Goal: Information Seeking & Learning: Learn about a topic

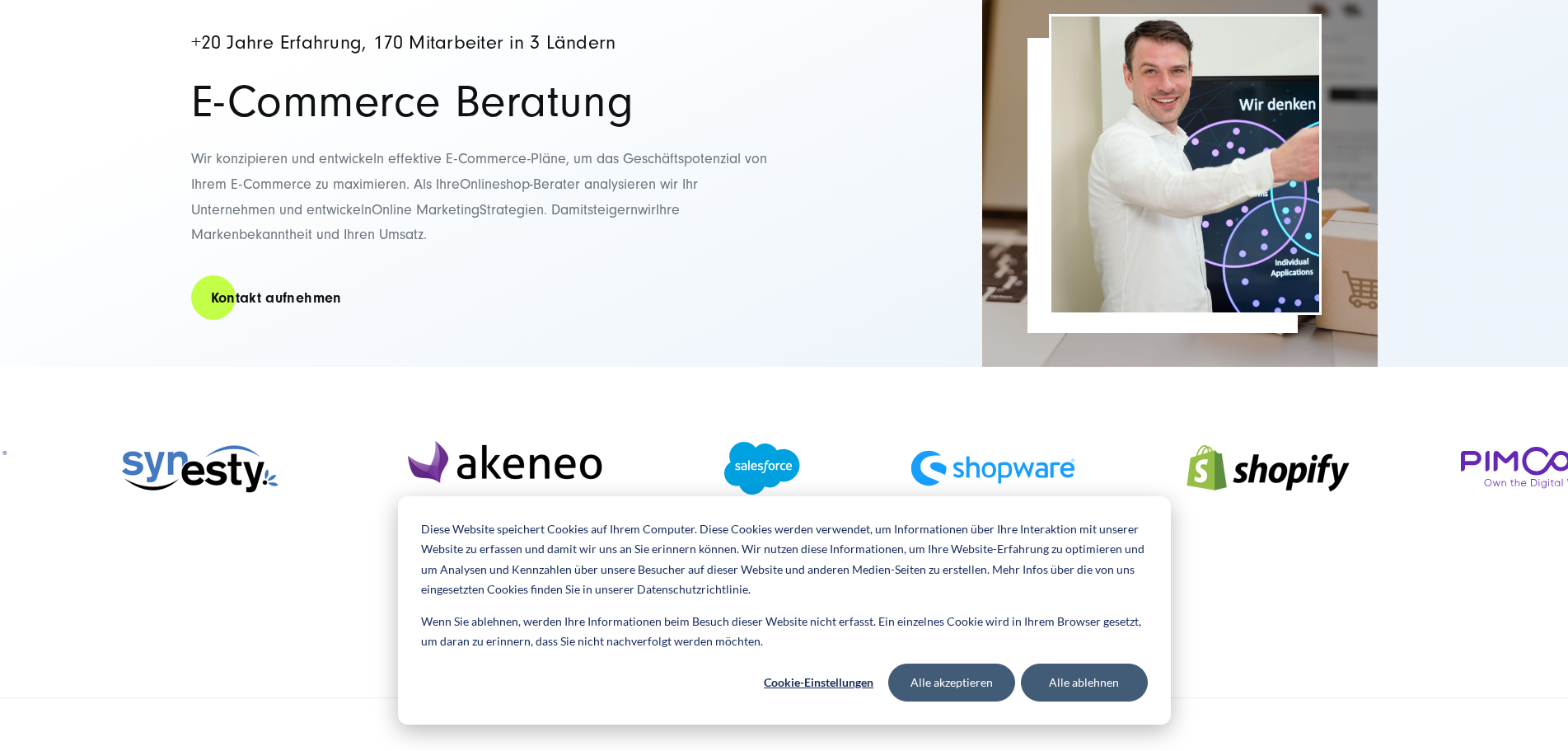
scroll to position [247, 0]
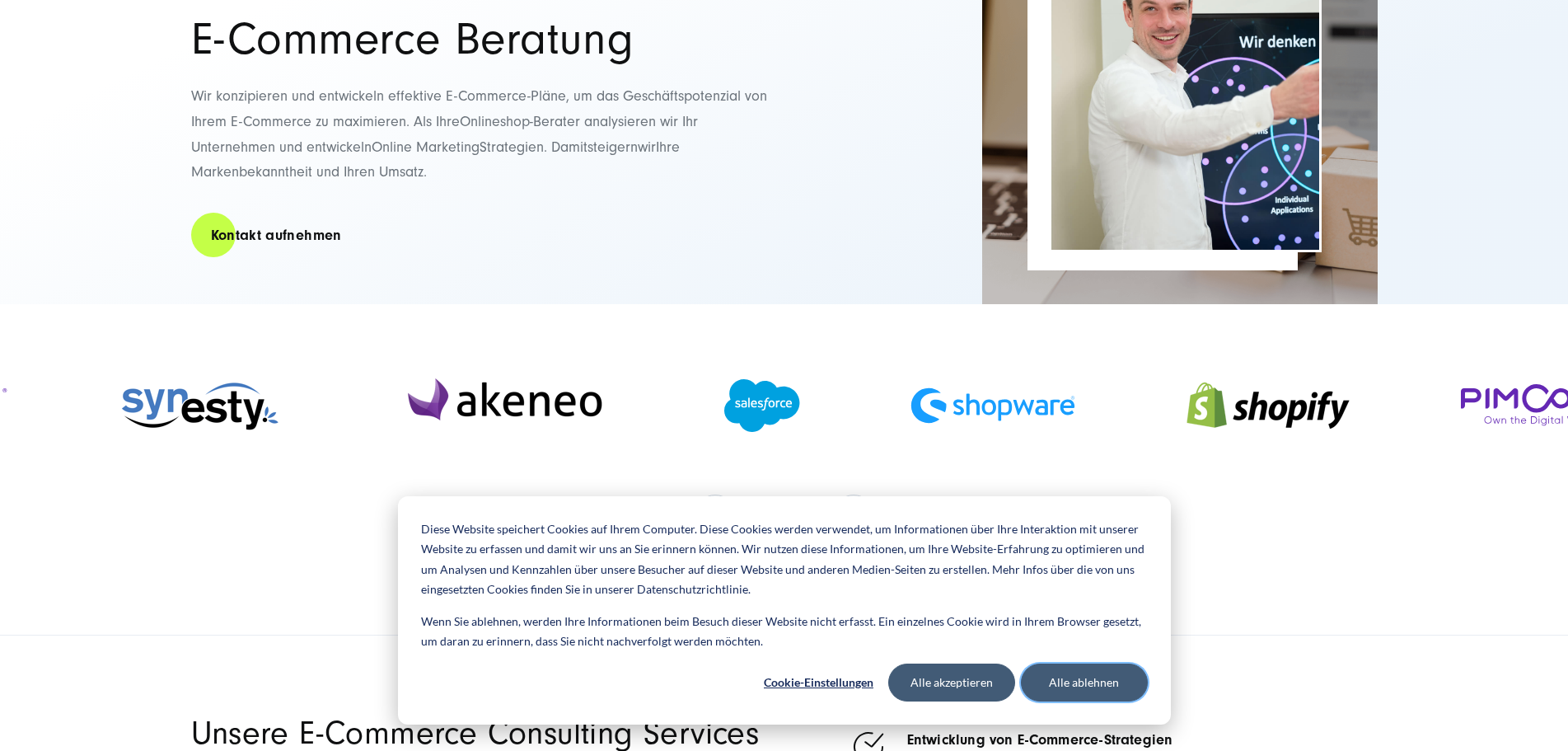
click at [1084, 684] on button "Alle ablehnen" at bounding box center [1085, 683] width 127 height 38
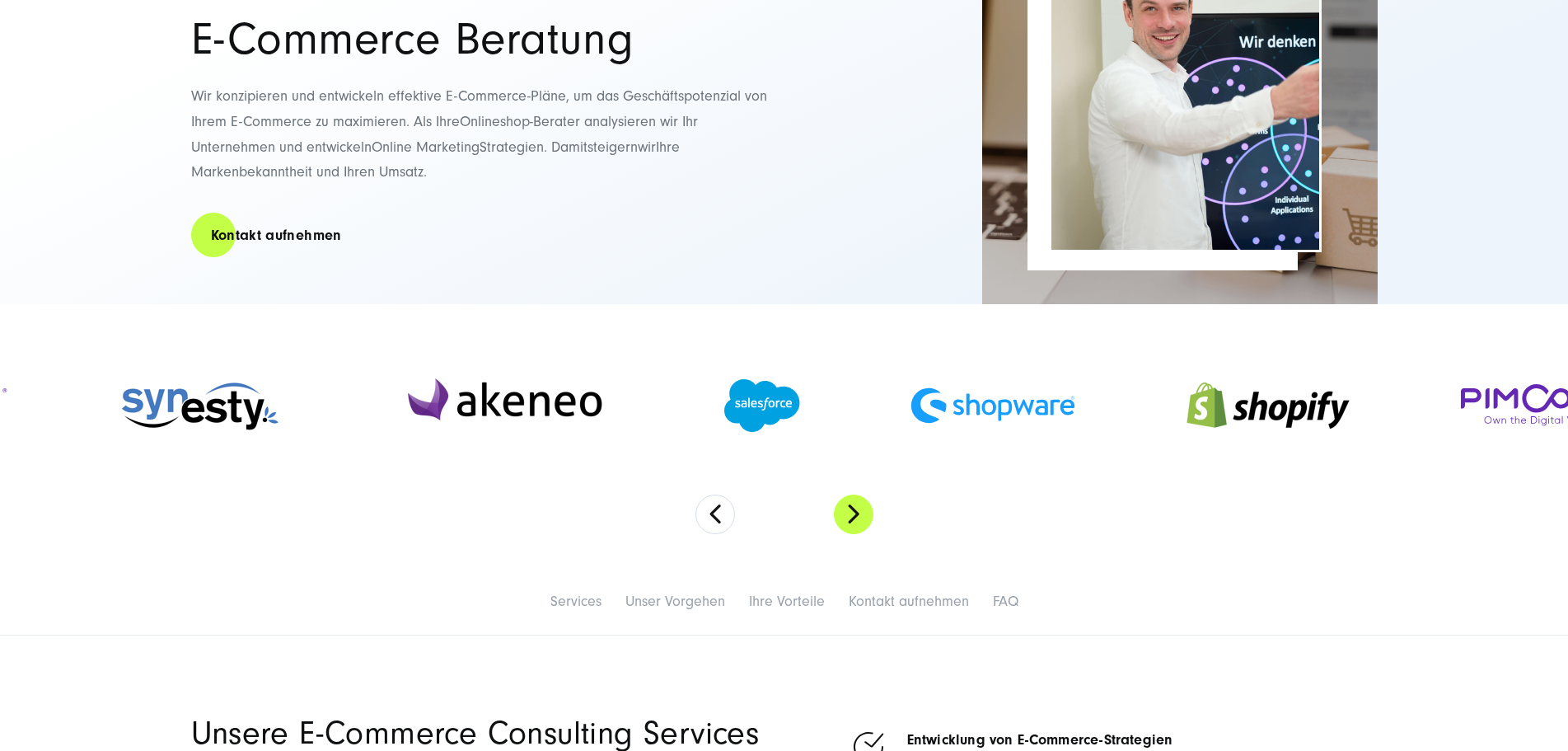
click at [868, 534] on button "Next" at bounding box center [854, 514] width 39 height 39
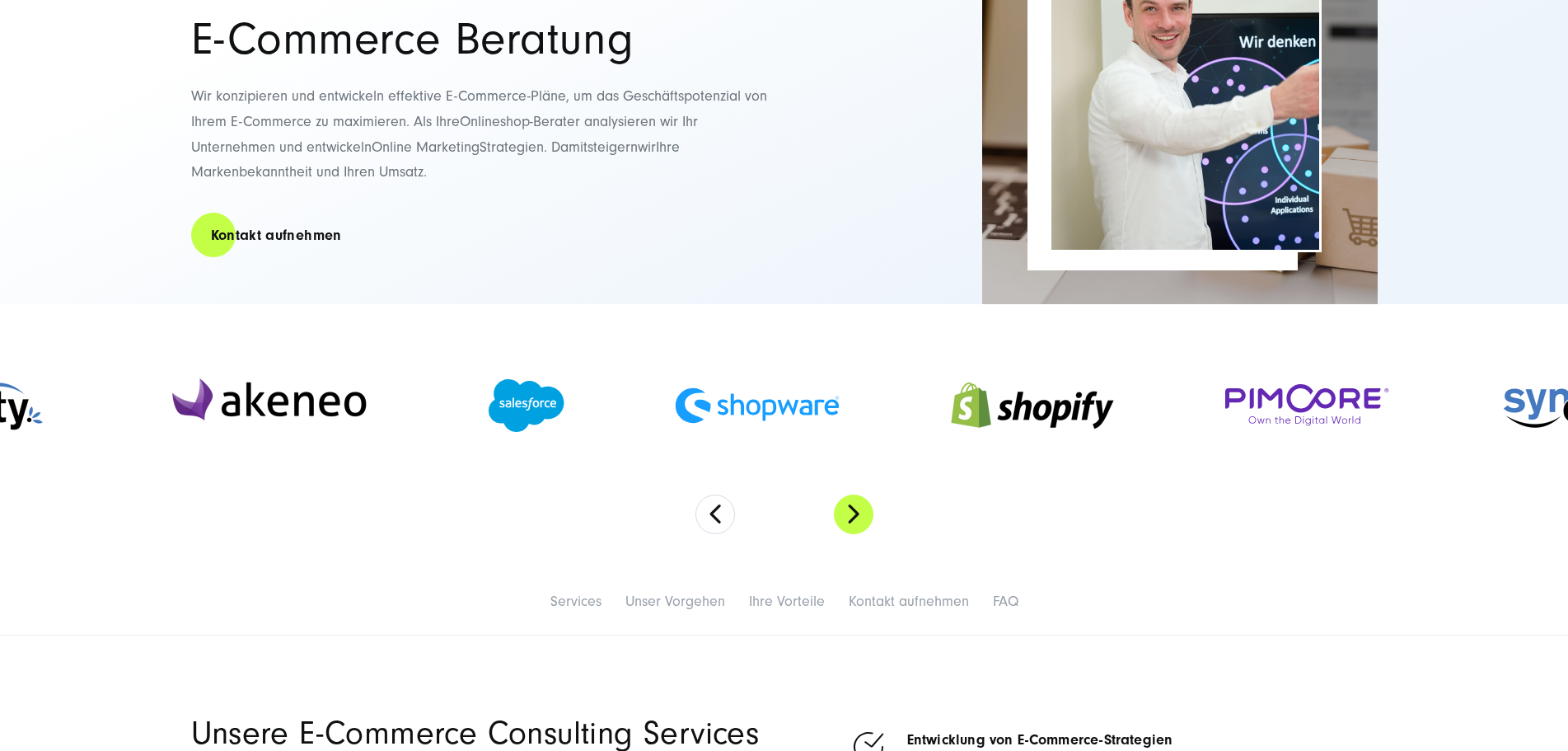
click at [868, 534] on button "Next" at bounding box center [854, 514] width 39 height 39
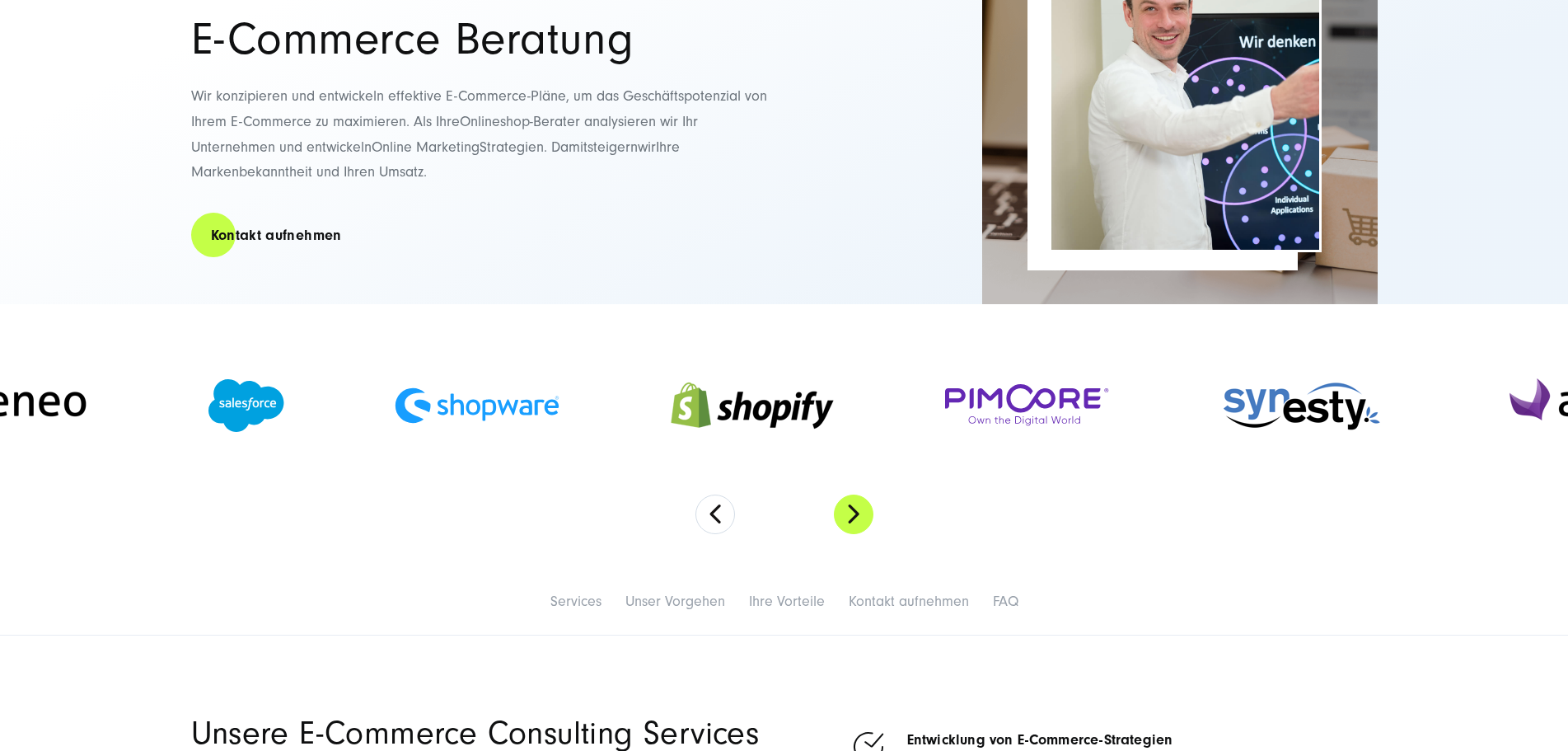
click at [867, 534] on button "Next" at bounding box center [854, 514] width 39 height 39
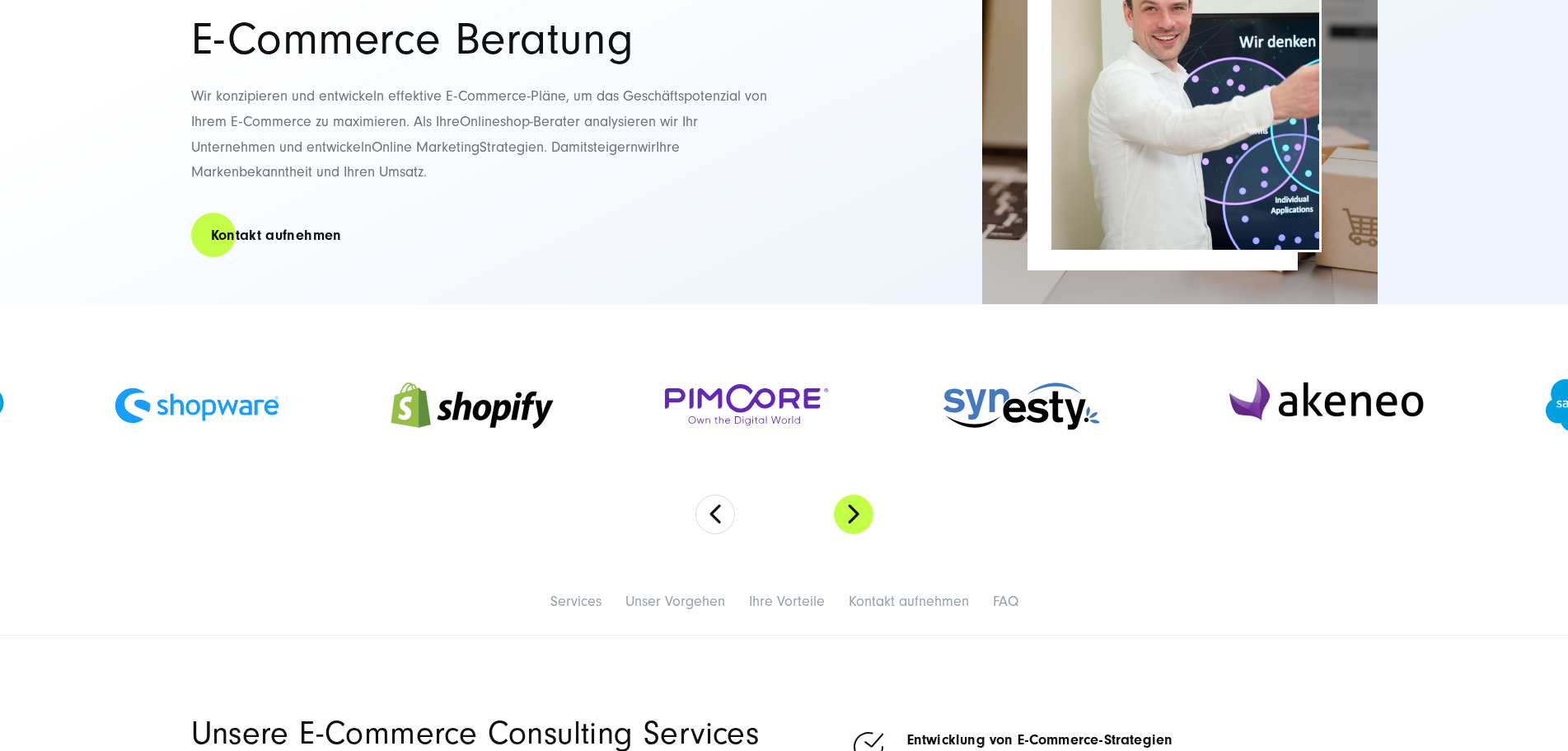
click at [835, 534] on button "Next" at bounding box center [854, 514] width 39 height 39
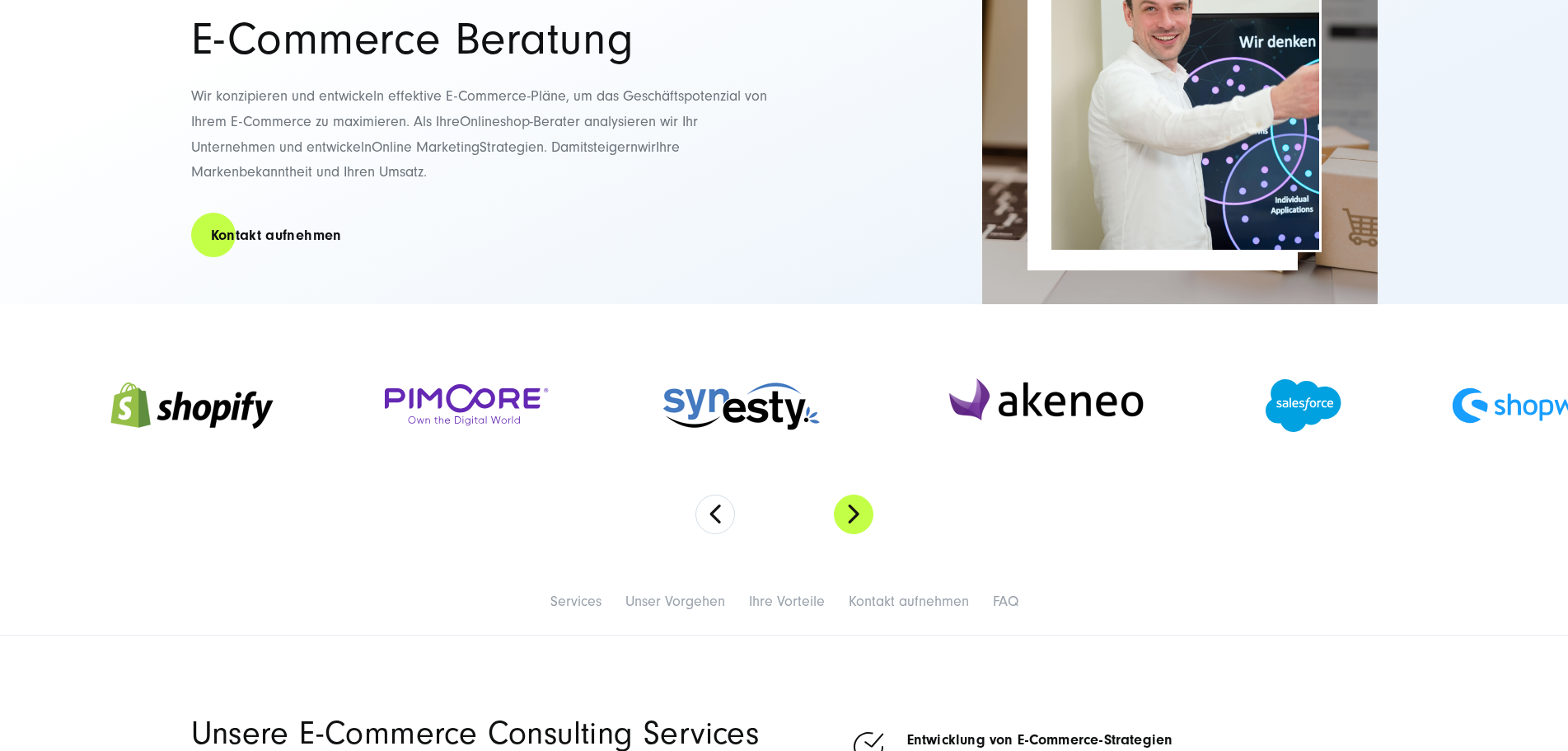
click at [835, 534] on button "Next" at bounding box center [854, 514] width 39 height 39
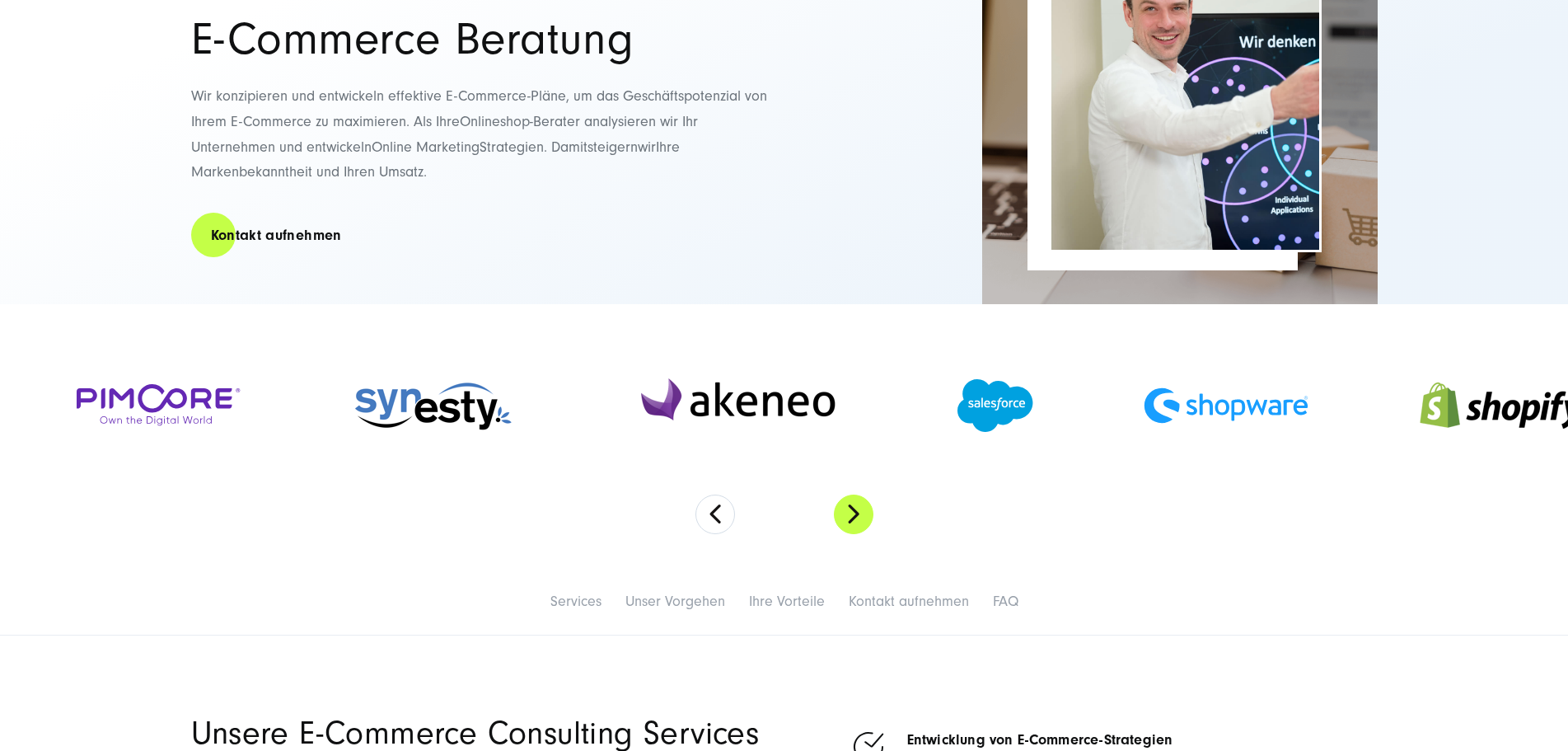
click at [835, 534] on button "Next" at bounding box center [854, 514] width 39 height 39
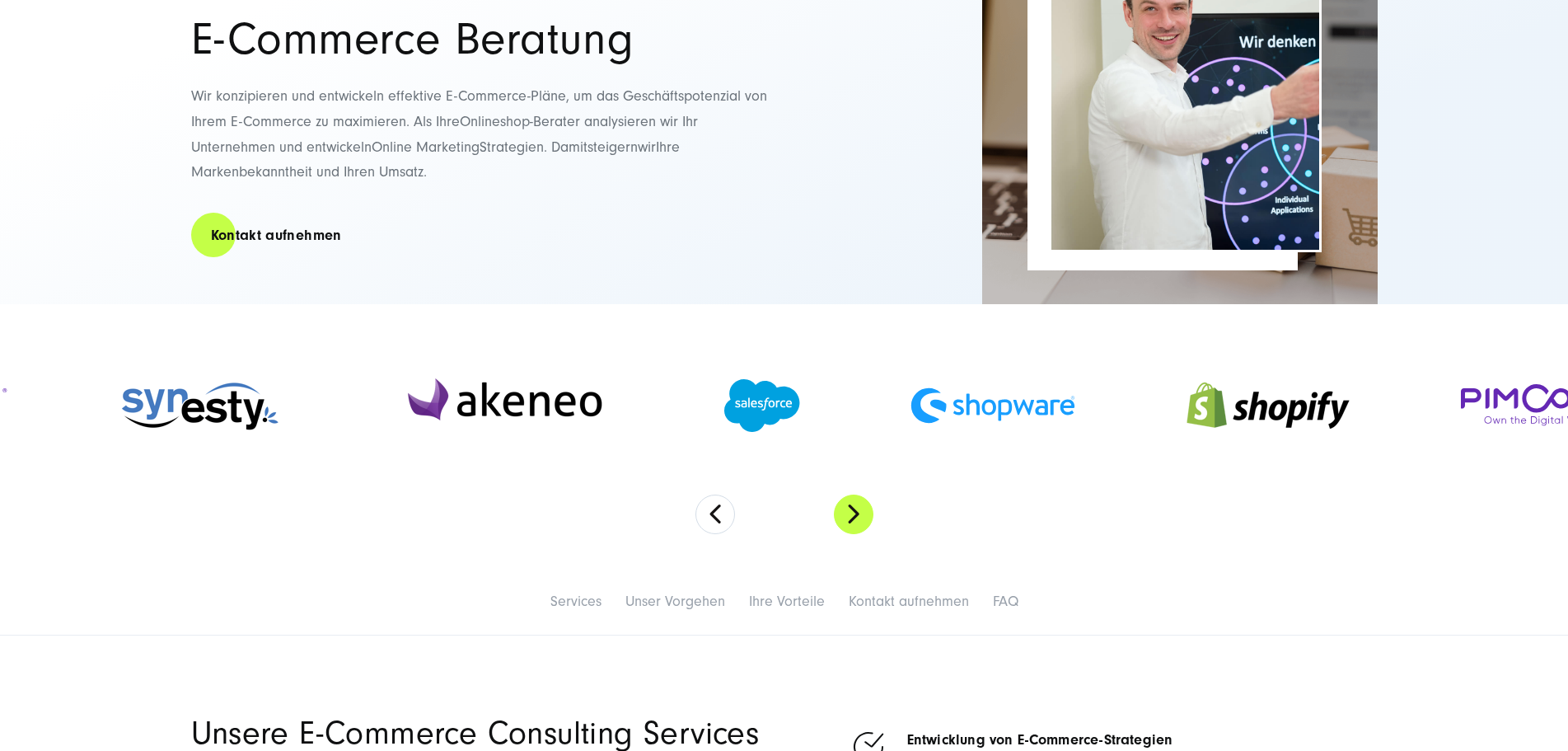
click at [835, 534] on button "Next" at bounding box center [854, 514] width 39 height 39
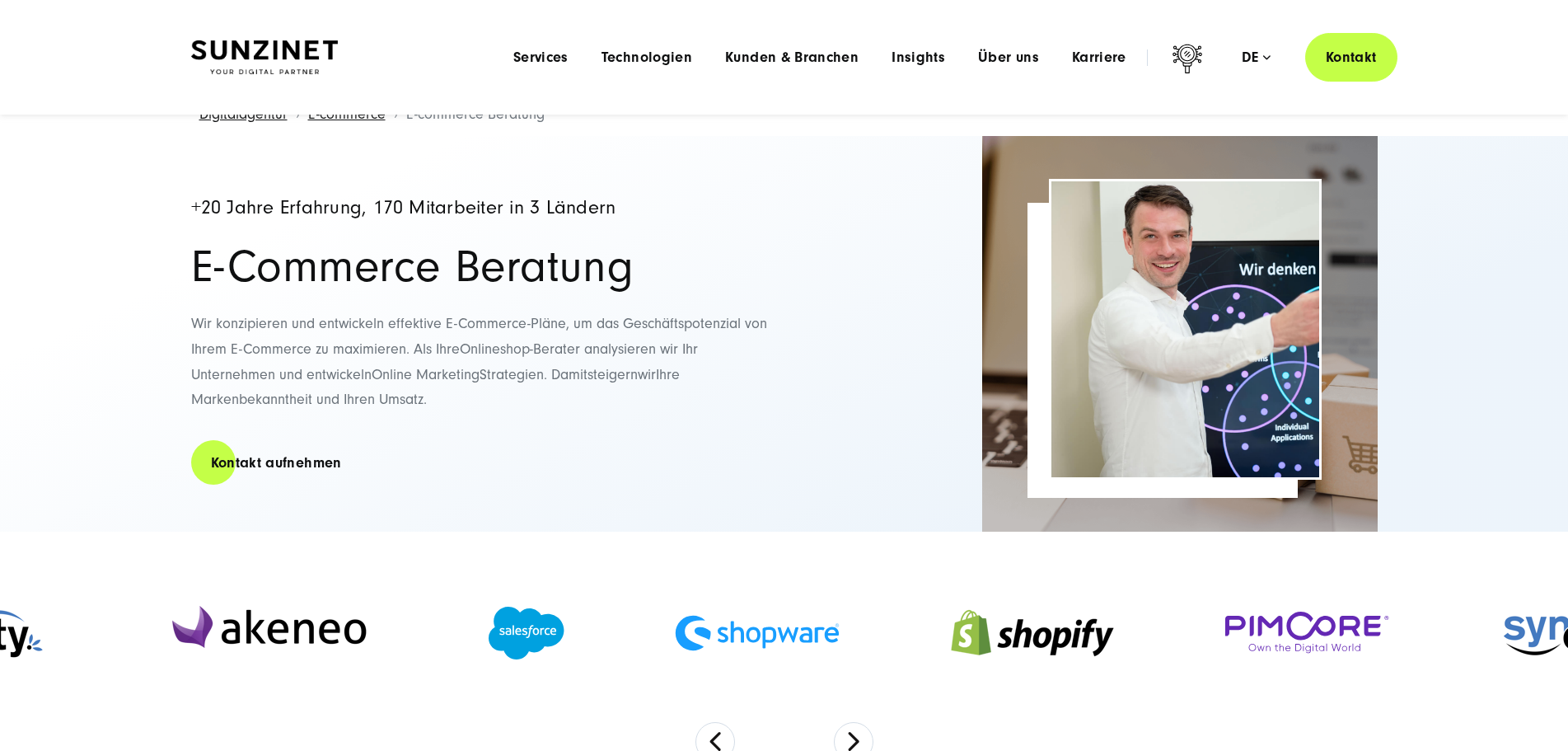
scroll to position [0, 0]
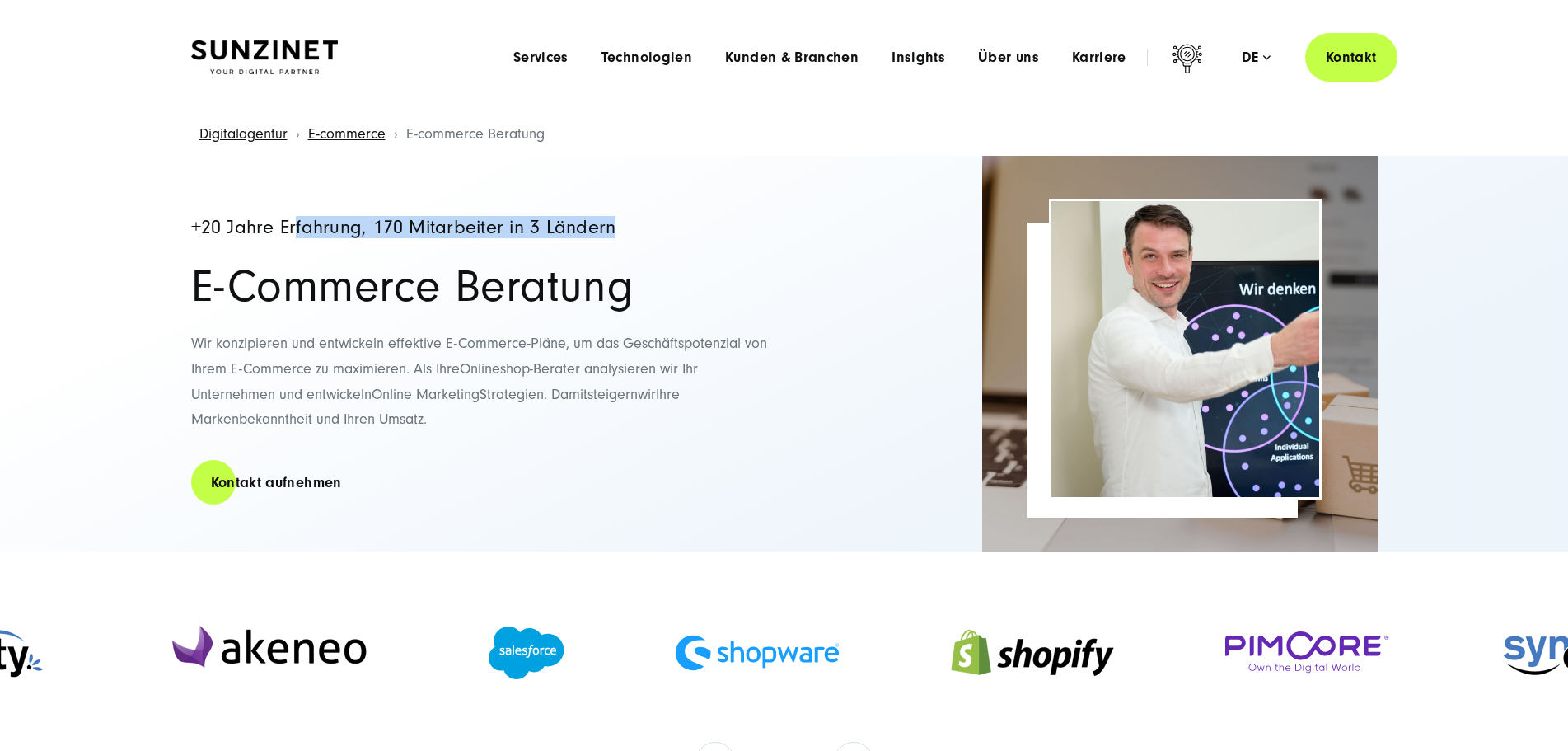
drag, startPoint x: 299, startPoint y: 218, endPoint x: 646, endPoint y: 219, distance: 347.0
click at [642, 219] on h4 "+20 Jahre Erfahrung, 170 Mitarbeiter in 3 Ländern" at bounding box center [480, 228] width 577 height 21
click at [741, 207] on div "+20 Jahre Erfahrung, 170 Mitarbeiter in 3 Ländern E-Commerce Beratung Wir konzi…" at bounding box center [480, 353] width 577 height 395
click at [513, 53] on span "Services" at bounding box center [541, 57] width 56 height 16
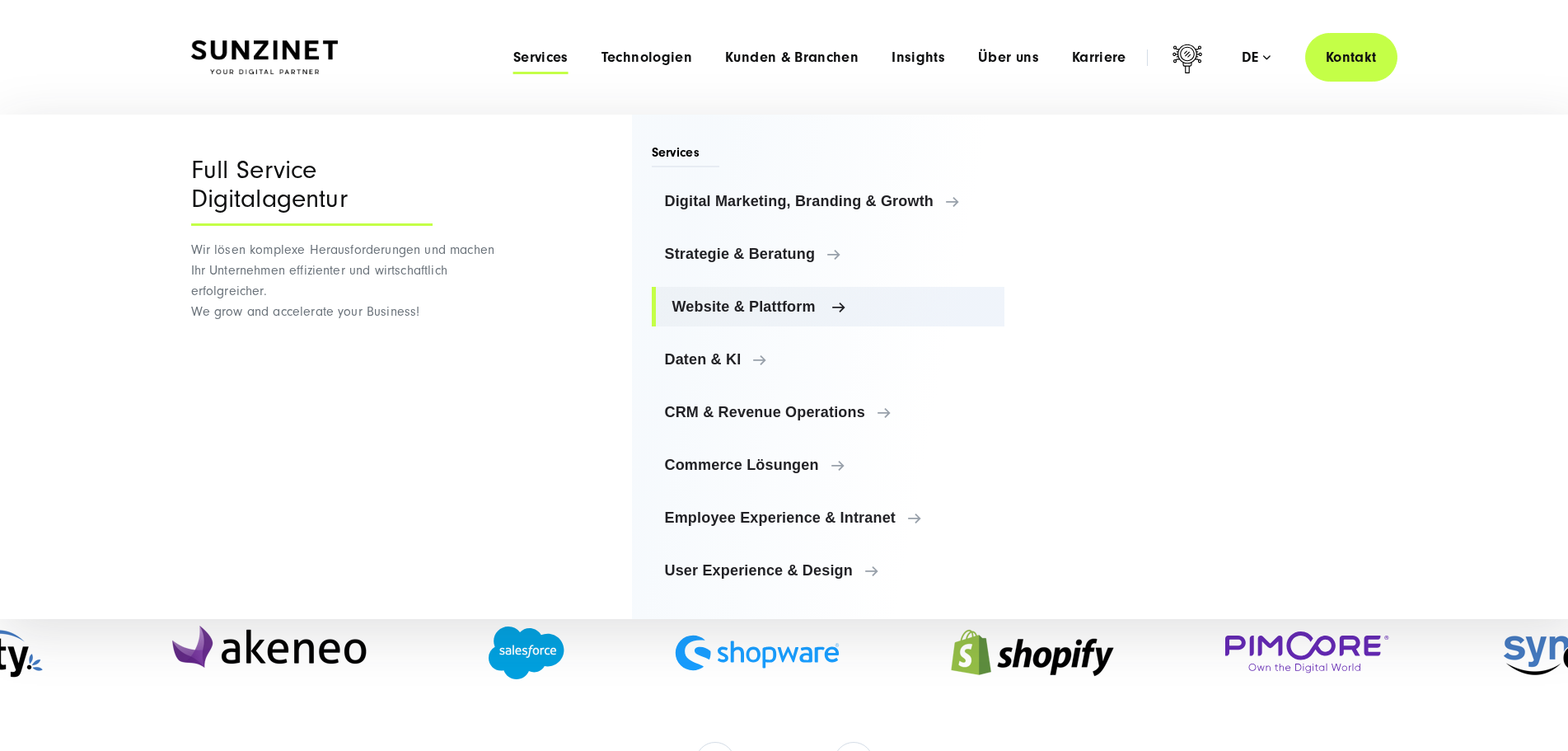
click at [723, 304] on span "Website & Plattform" at bounding box center [832, 306] width 320 height 16
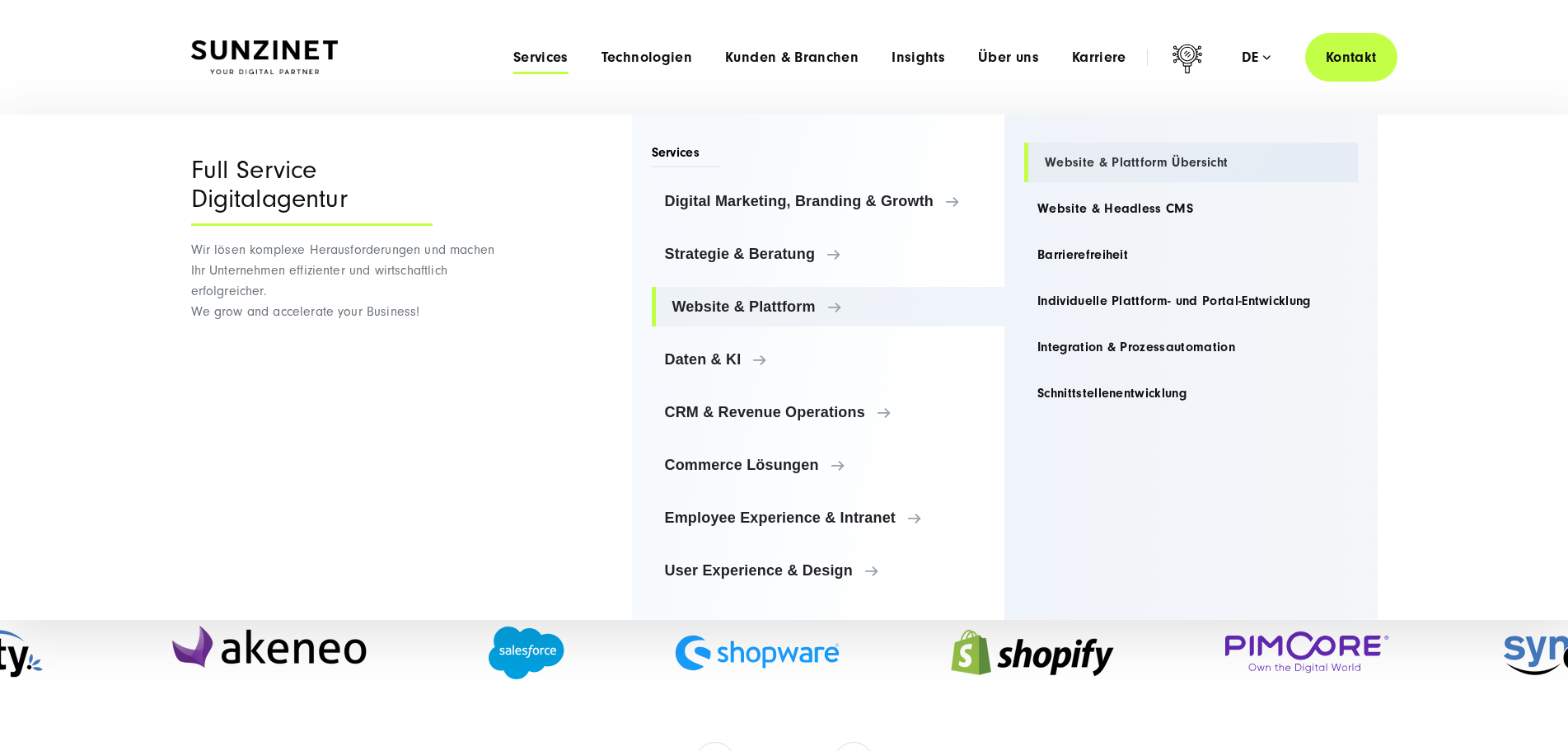
click at [1110, 161] on link "Website & Plattform Übersicht" at bounding box center [1192, 163] width 334 height 39
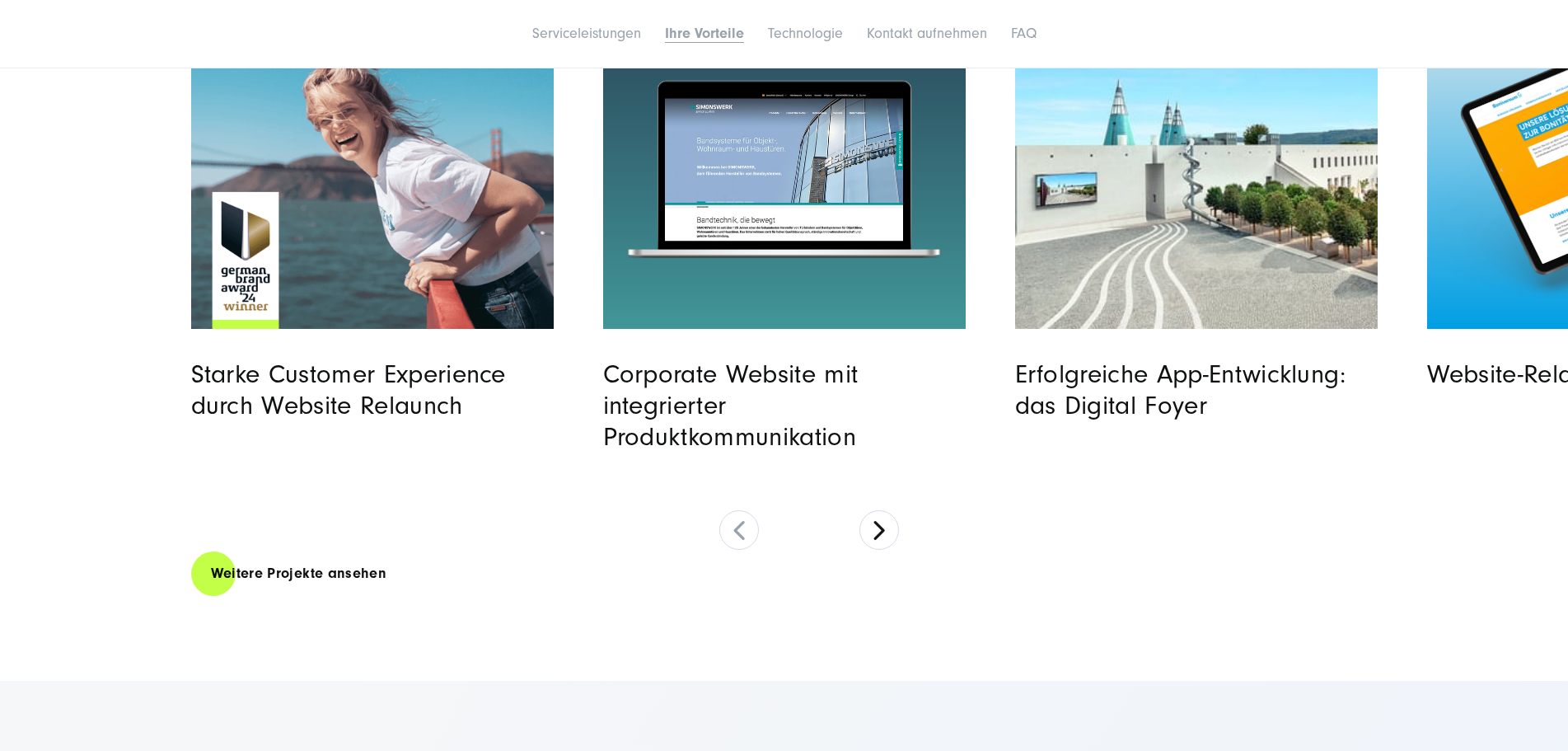
scroll to position [7004, 0]
